Goal: Find contact information: Find contact information

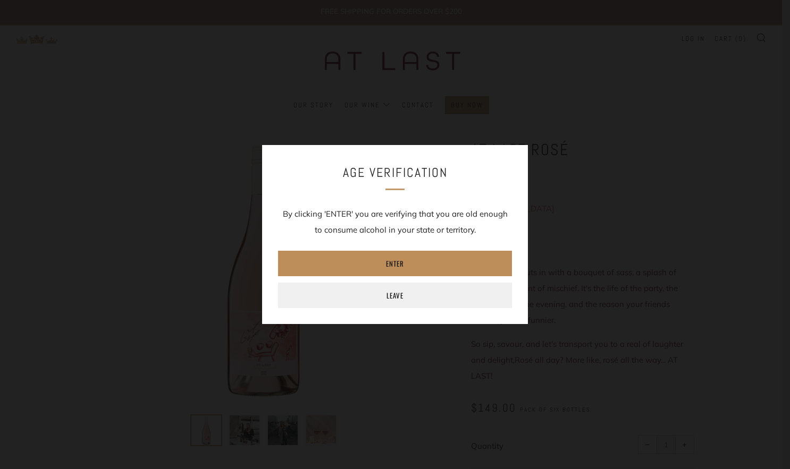
click at [429, 253] on link "Enter" at bounding box center [395, 264] width 234 height 26
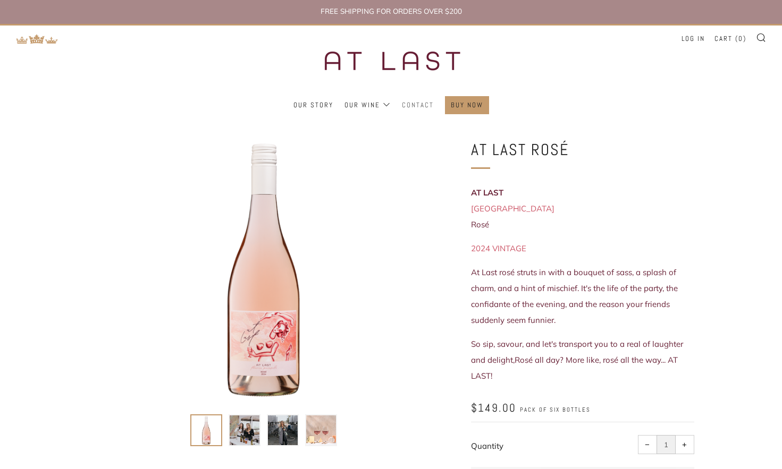
click at [417, 106] on link "Contact" at bounding box center [418, 105] width 32 height 17
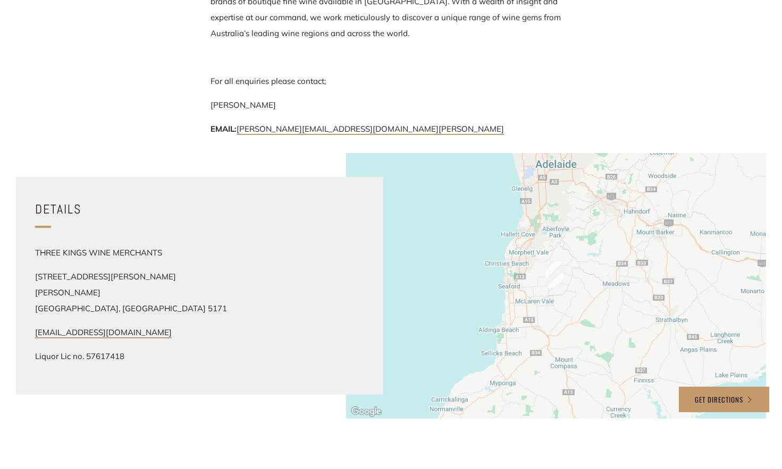
scroll to position [236, 0]
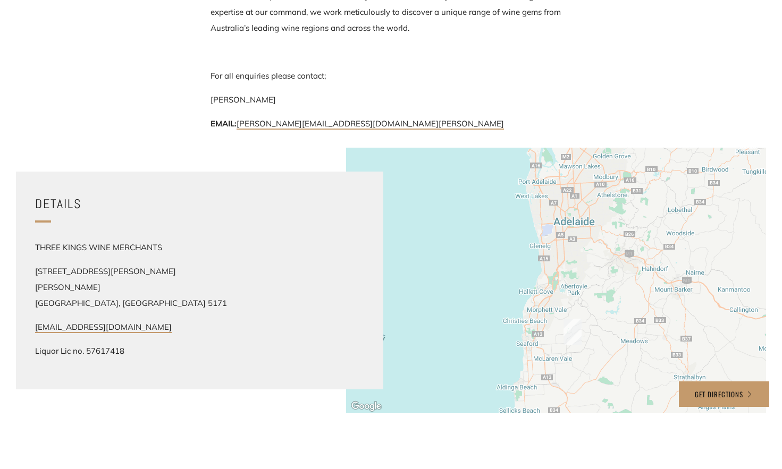
drag, startPoint x: 591, startPoint y: 293, endPoint x: 608, endPoint y: 353, distance: 62.4
click at [608, 353] on div at bounding box center [556, 281] width 420 height 266
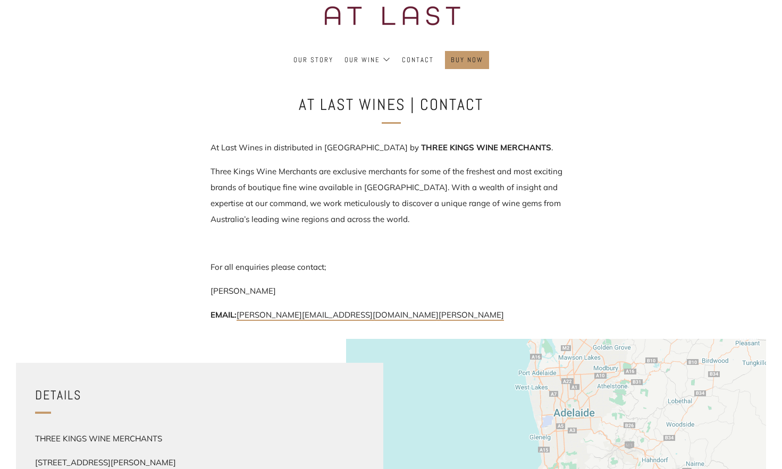
scroll to position [0, 0]
